Goal: Information Seeking & Learning: Learn about a topic

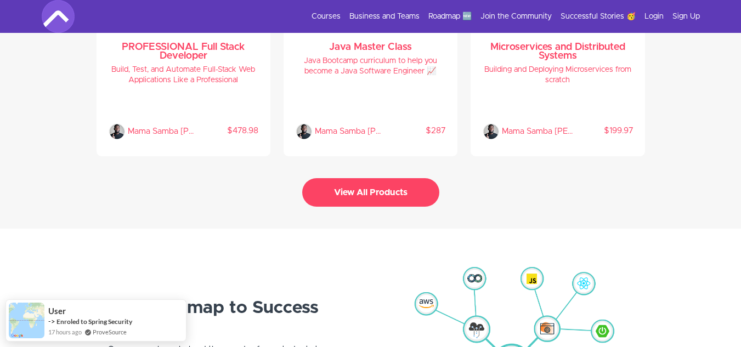
scroll to position [2469, 0]
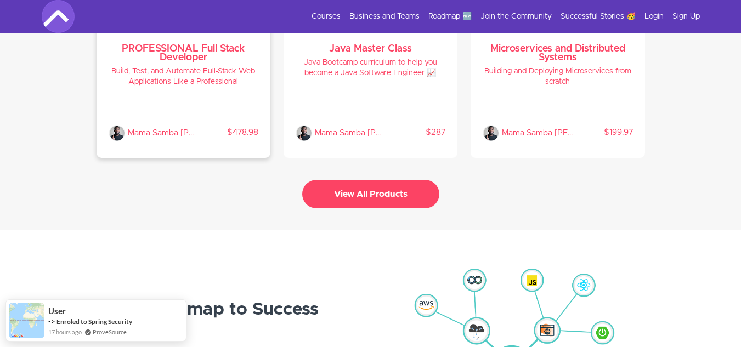
click at [175, 67] on h4 "Build, Test, and Automate Full-Stack Web Applications Like a Professional" at bounding box center [184, 76] width 150 height 21
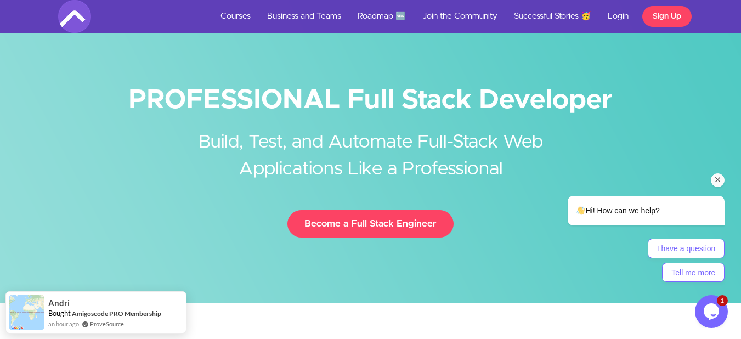
click at [721, 181] on icon "Chat attention grabber" at bounding box center [718, 180] width 10 height 10
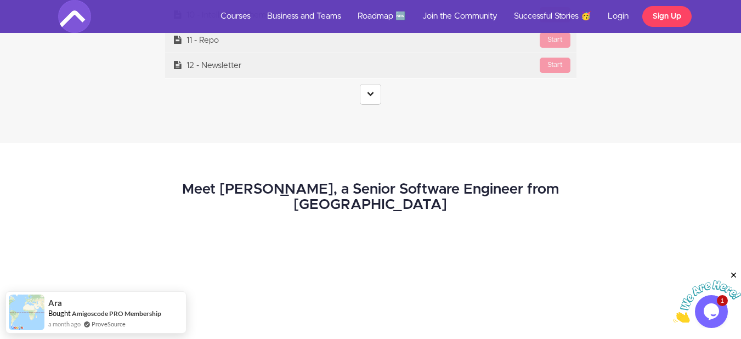
scroll to position [4610, 0]
click at [368, 94] on icon at bounding box center [370, 94] width 7 height 7
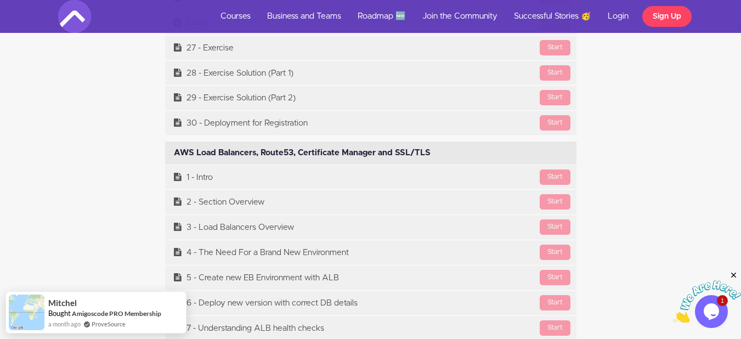
scroll to position [18945, 0]
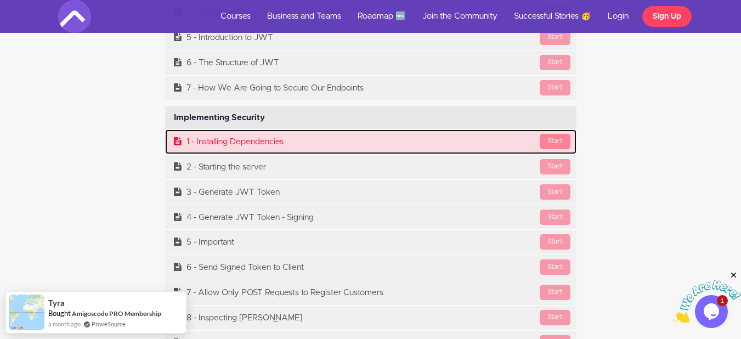
click at [553, 140] on div "Start" at bounding box center [555, 141] width 31 height 15
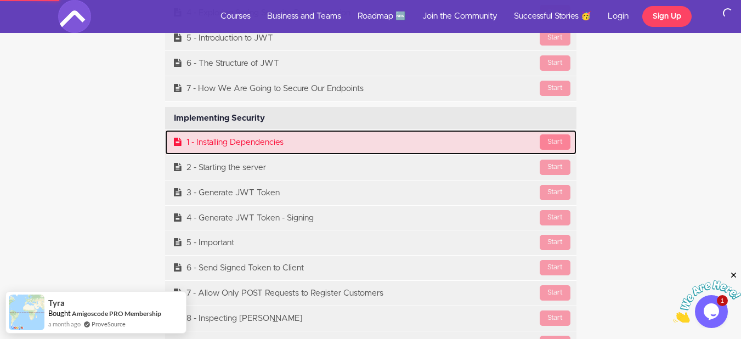
scroll to position [16751, 0]
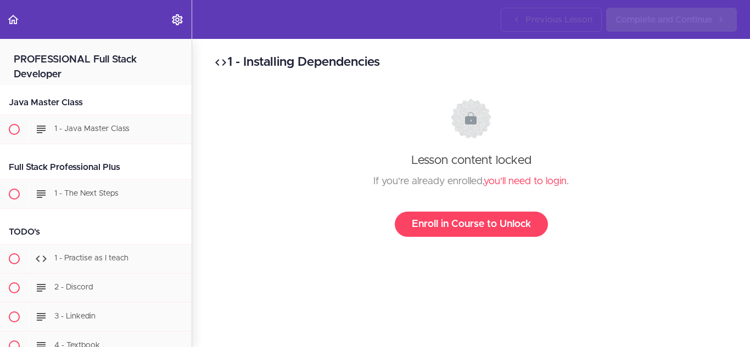
scroll to position [15332, 0]
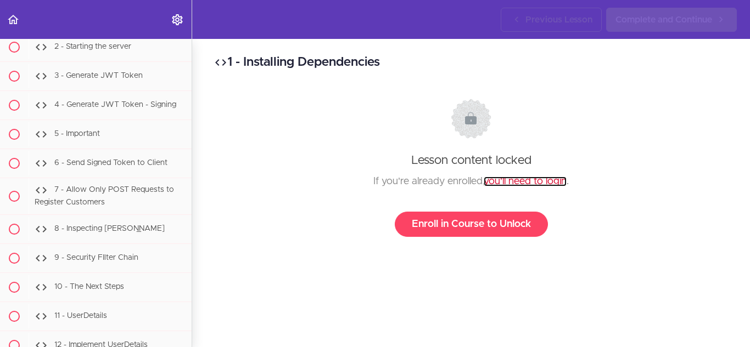
click at [527, 181] on link "you'll need to login" at bounding box center [524, 182] width 83 height 10
